Goal: Information Seeking & Learning: Learn about a topic

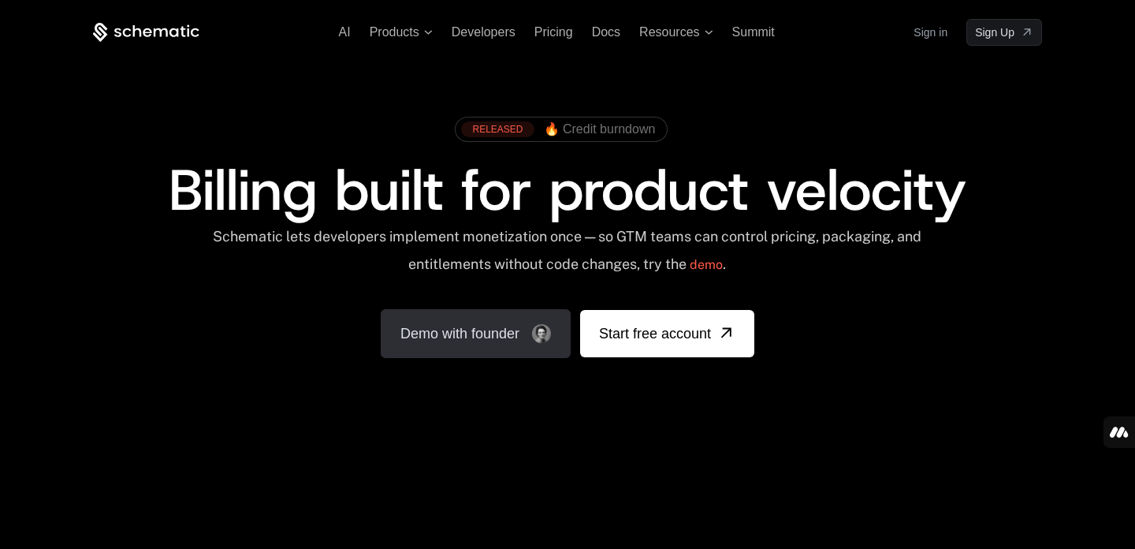
click at [541, 342] on link "Demo with founder" at bounding box center [476, 333] width 190 height 49
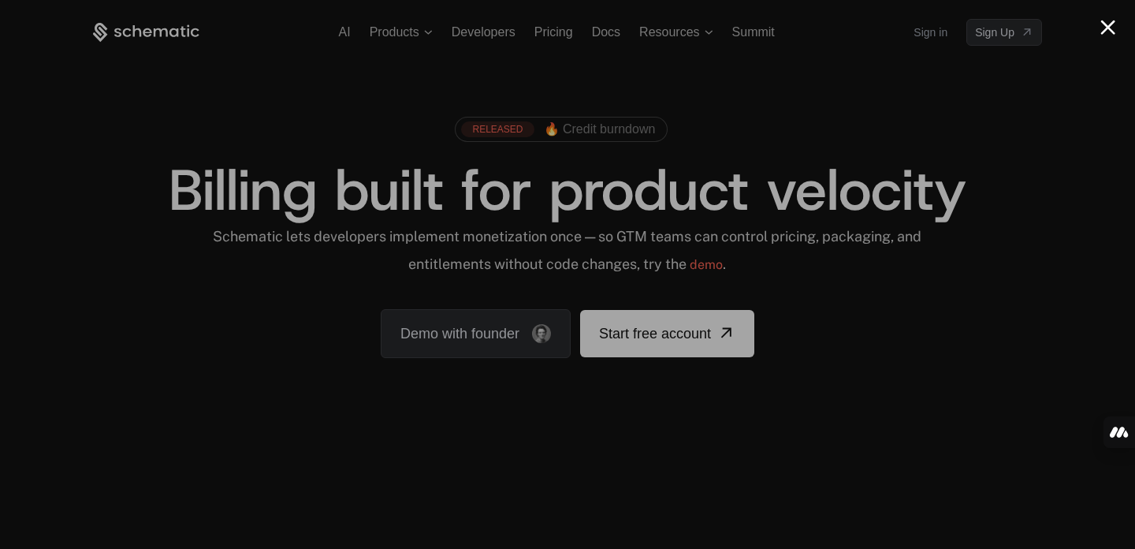
click at [1107, 24] on button "Close modal" at bounding box center [1107, 27] width 15 height 15
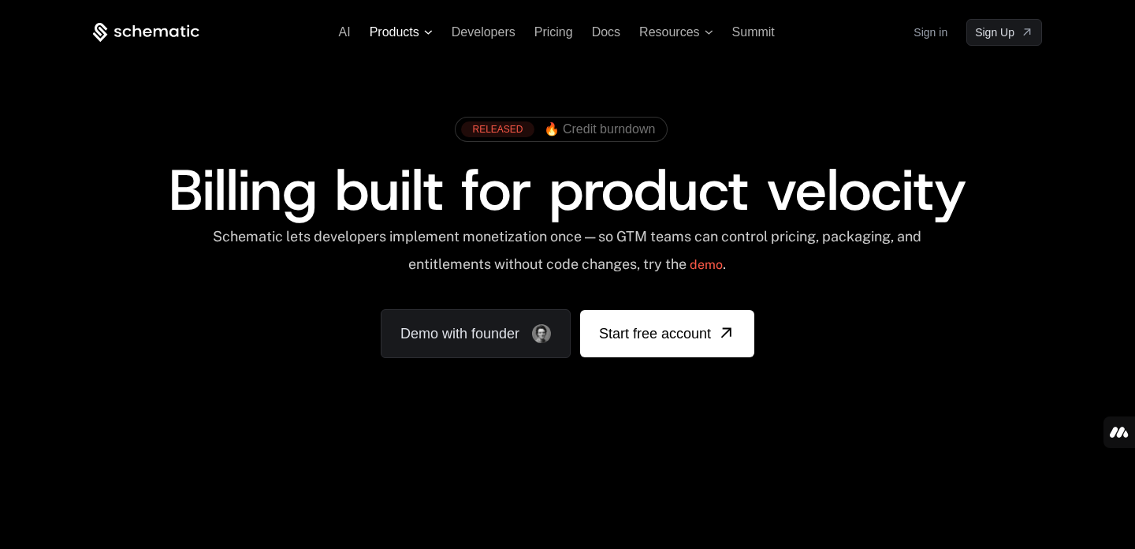
click at [395, 33] on span "Products" at bounding box center [395, 32] width 50 height 14
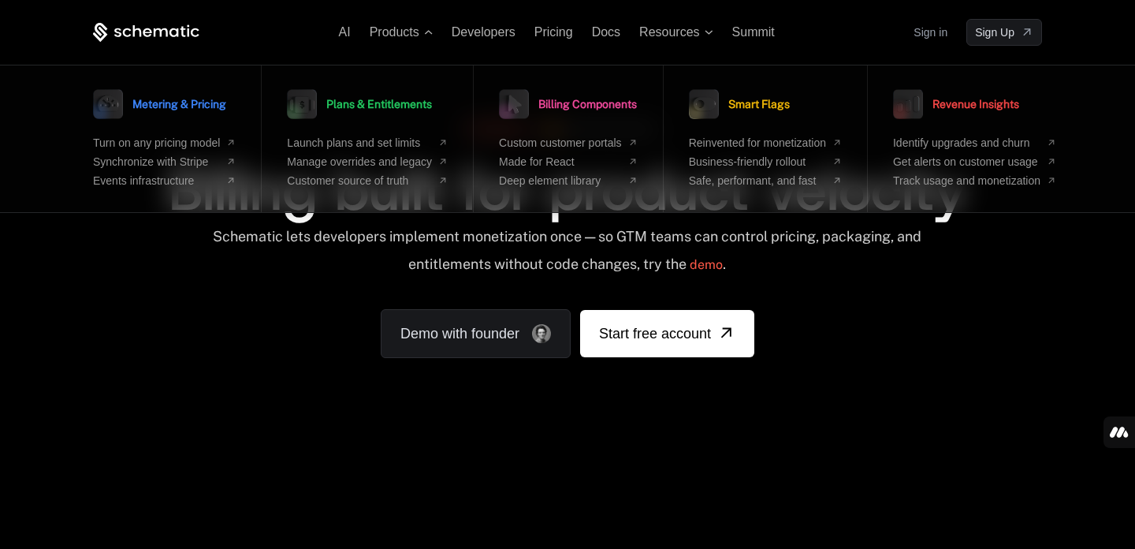
click at [988, 285] on div "RELEASED 🔥 Credit burndown Billing built for product velocity Schematic lets de…" at bounding box center [567, 233] width 949 height 249
click at [405, 33] on span "Products" at bounding box center [395, 32] width 50 height 14
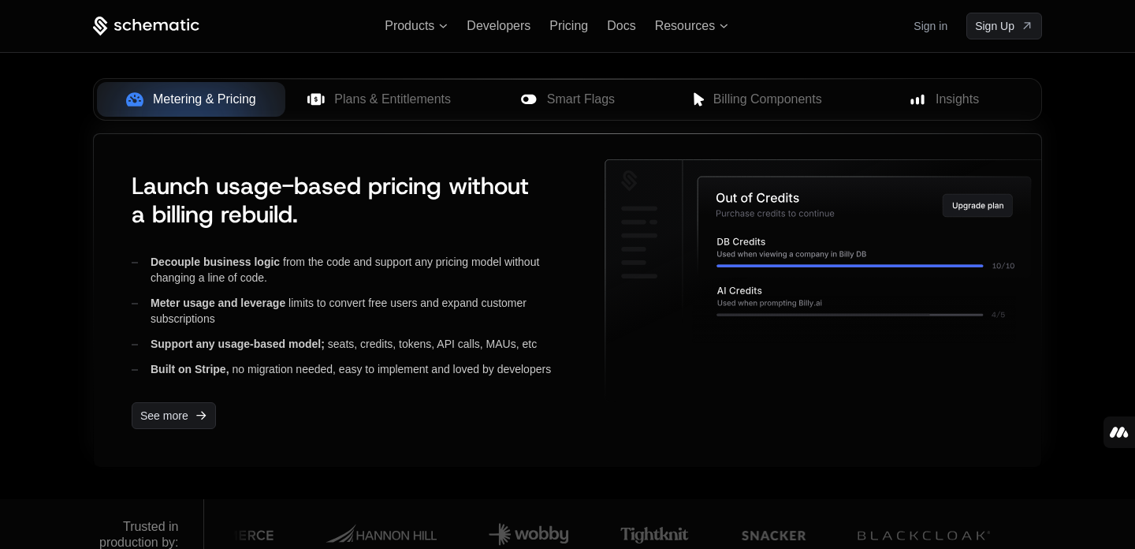
scroll to position [645, 0]
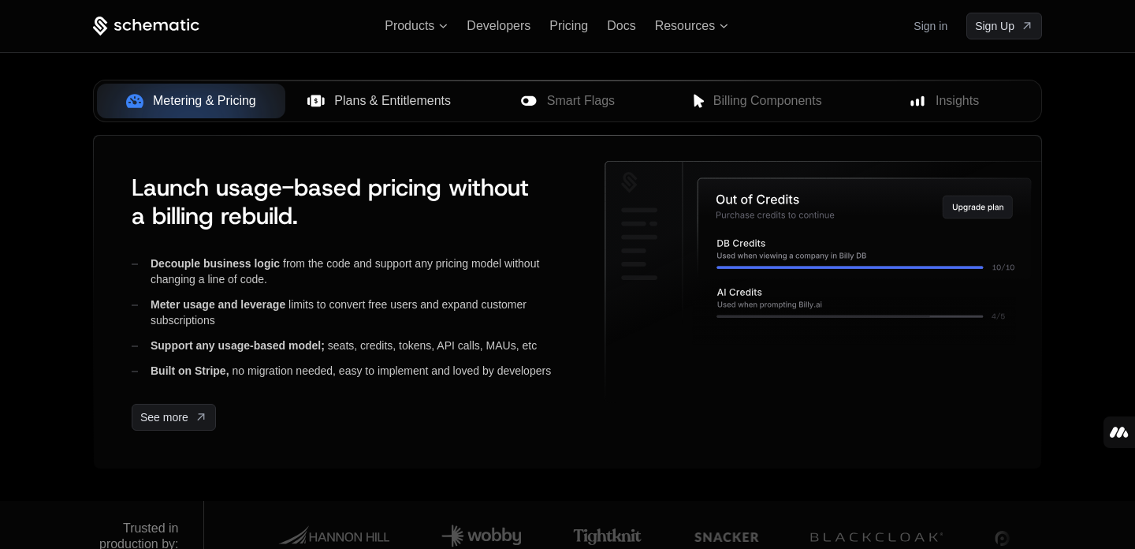
click at [375, 104] on span "Plans & Entitlements" at bounding box center [392, 100] width 117 height 19
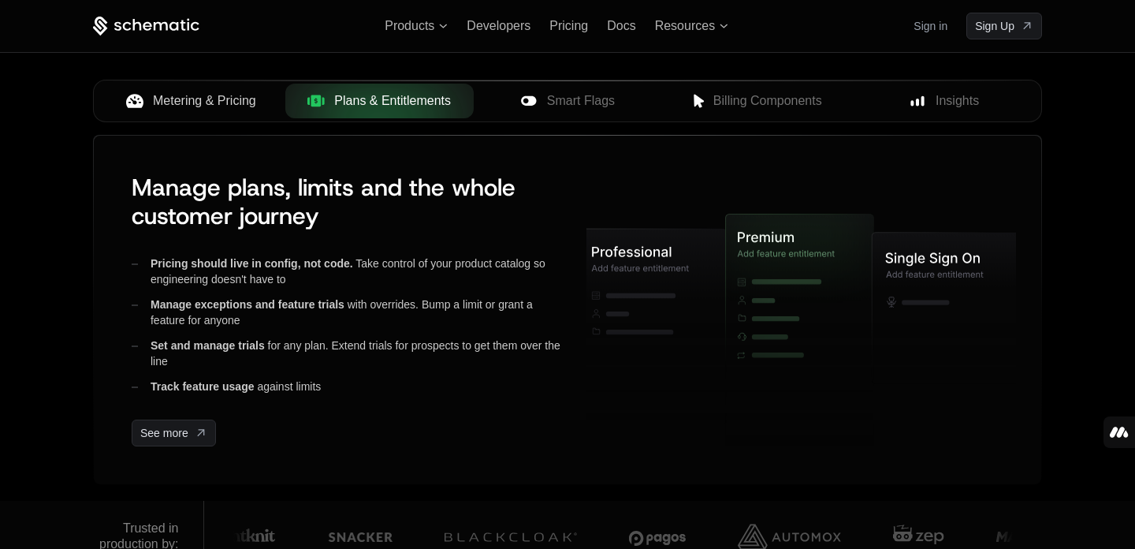
click at [222, 102] on span "Metering & Pricing" at bounding box center [204, 100] width 103 height 19
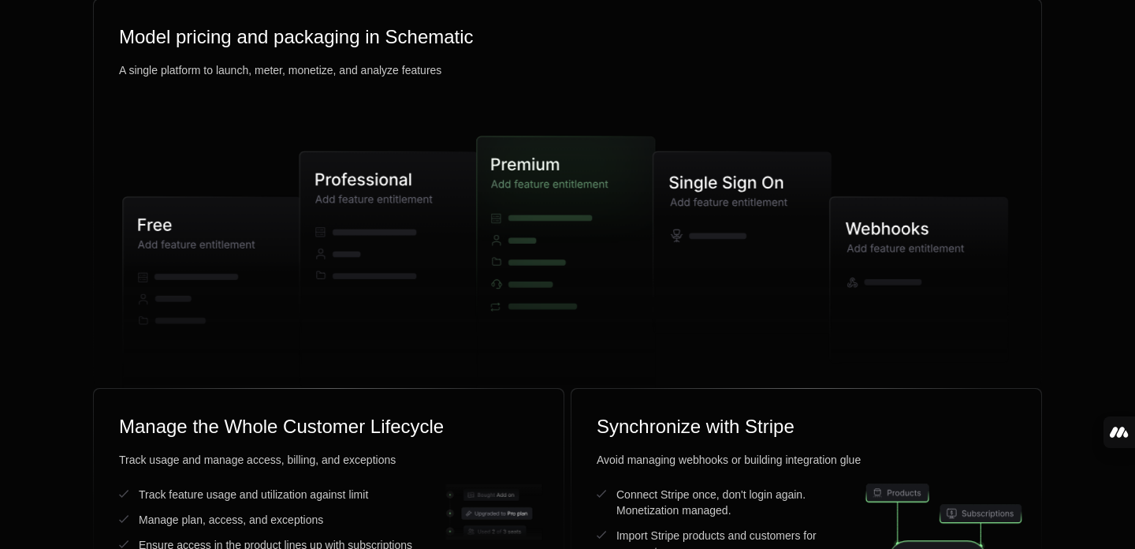
scroll to position [3999, 0]
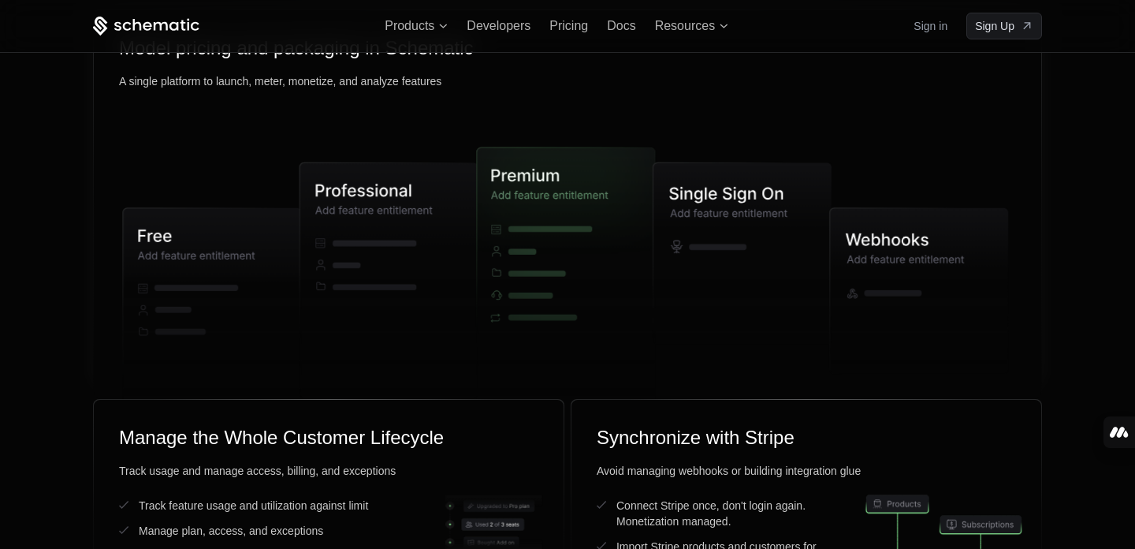
scroll to position [3999, 0]
